Goal: Transaction & Acquisition: Purchase product/service

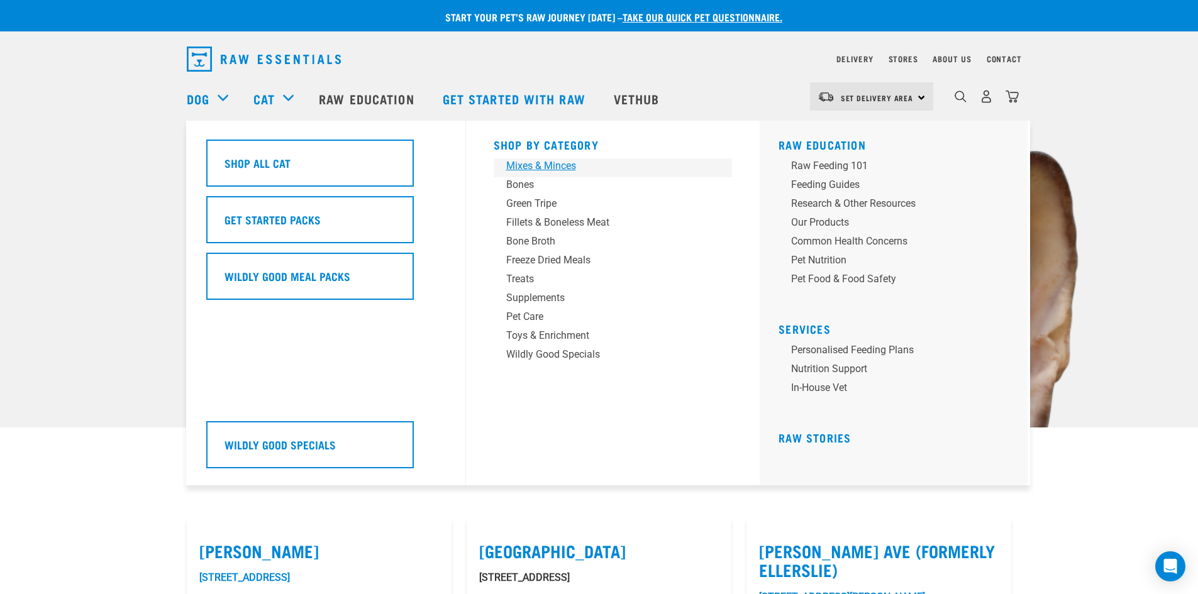
click at [572, 162] on div "Mixes & Minces" at bounding box center [604, 165] width 196 height 15
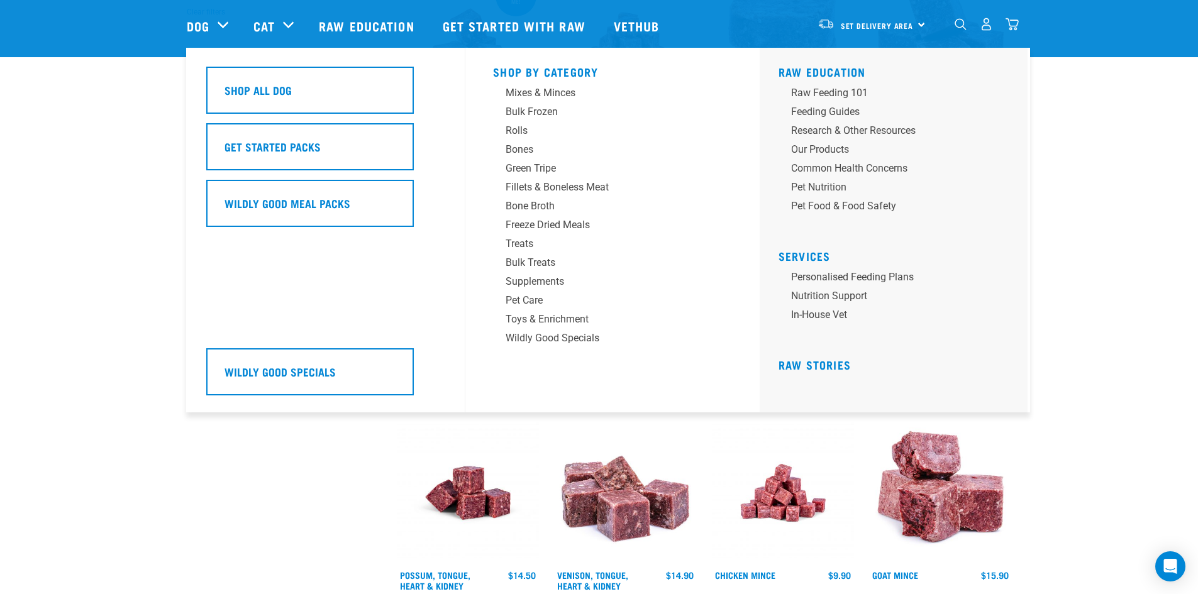
scroll to position [439, 0]
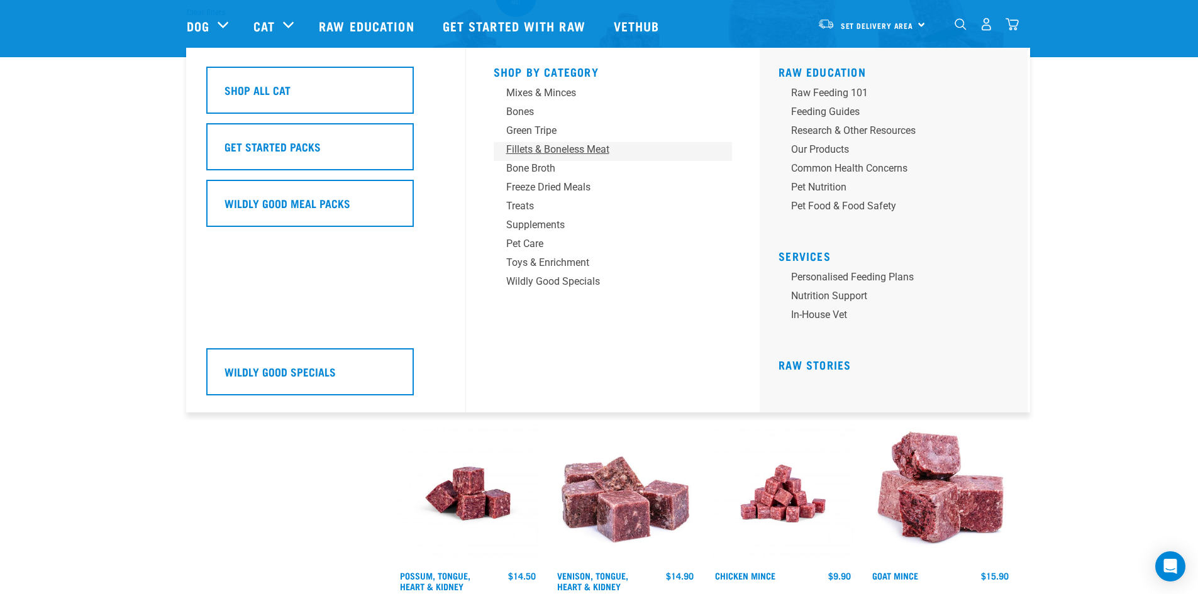
click at [555, 147] on div "Fillets & Boneless Meat" at bounding box center [604, 149] width 196 height 15
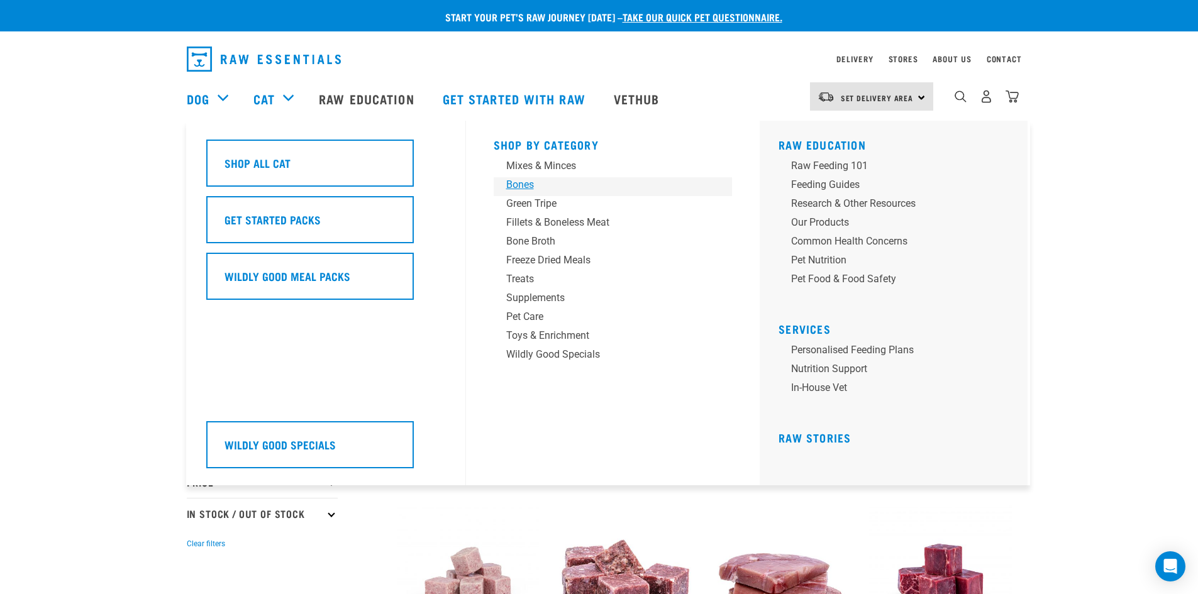
click at [537, 183] on div "Bones" at bounding box center [604, 184] width 196 height 15
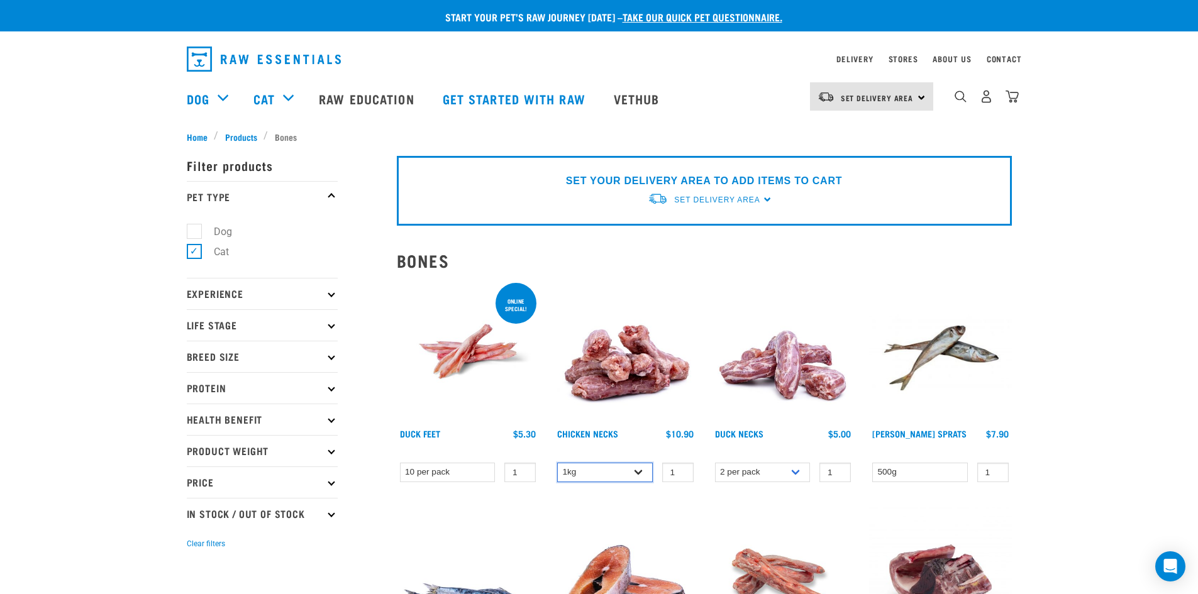
click at [639, 475] on select "1kg 2kg" at bounding box center [605, 472] width 96 height 19
select select "7342"
click at [557, 463] on select "1kg 2kg" at bounding box center [605, 472] width 96 height 19
click at [855, 58] on link "Delivery" at bounding box center [854, 59] width 36 height 4
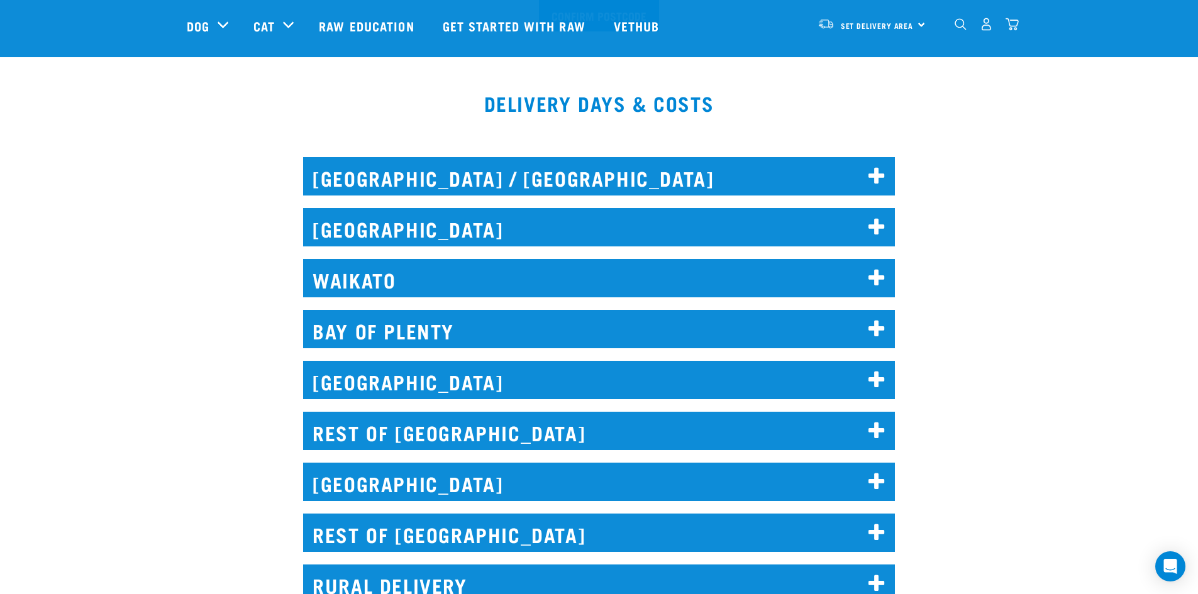
scroll to position [503, 0]
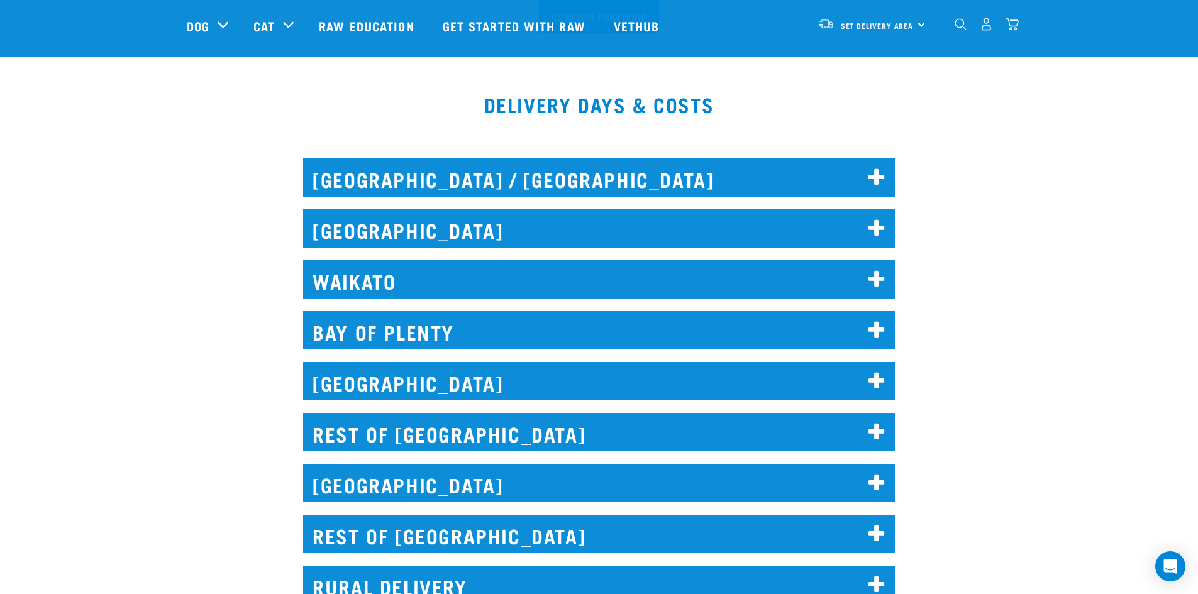
click at [871, 325] on icon at bounding box center [876, 331] width 17 height 20
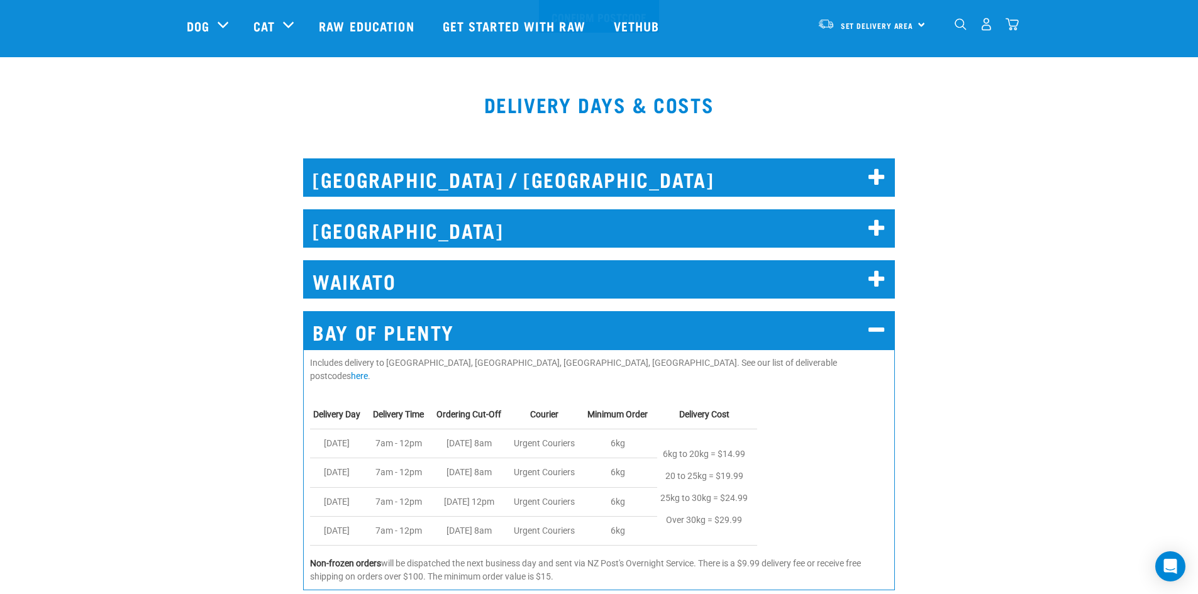
click at [870, 277] on icon at bounding box center [876, 280] width 17 height 20
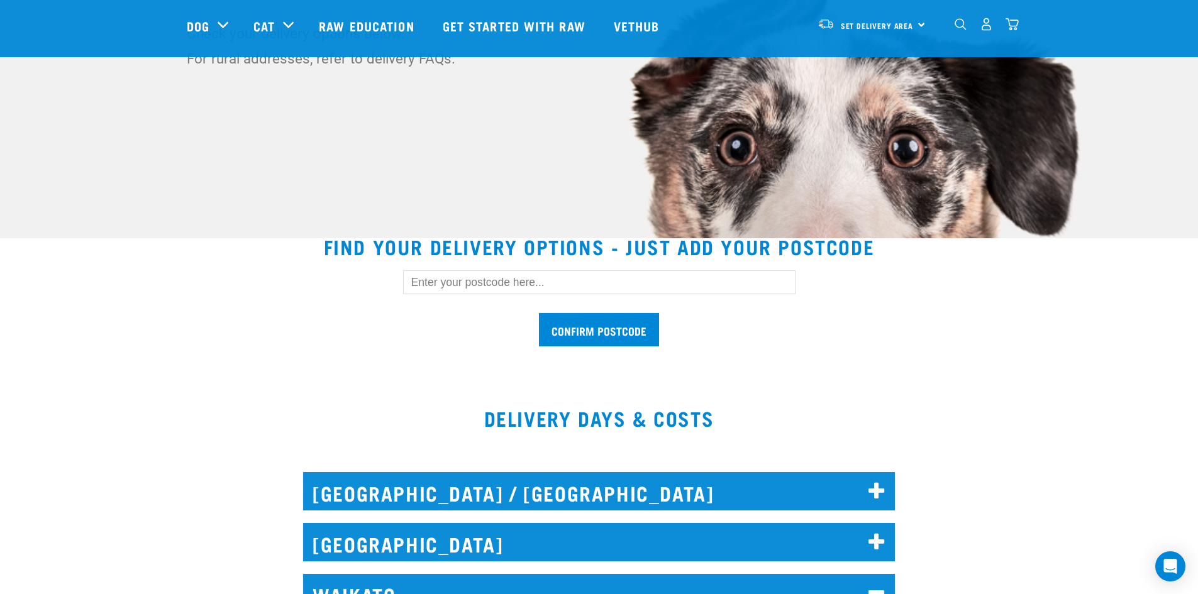
scroll to position [189, 0]
